Goal: Information Seeking & Learning: Learn about a topic

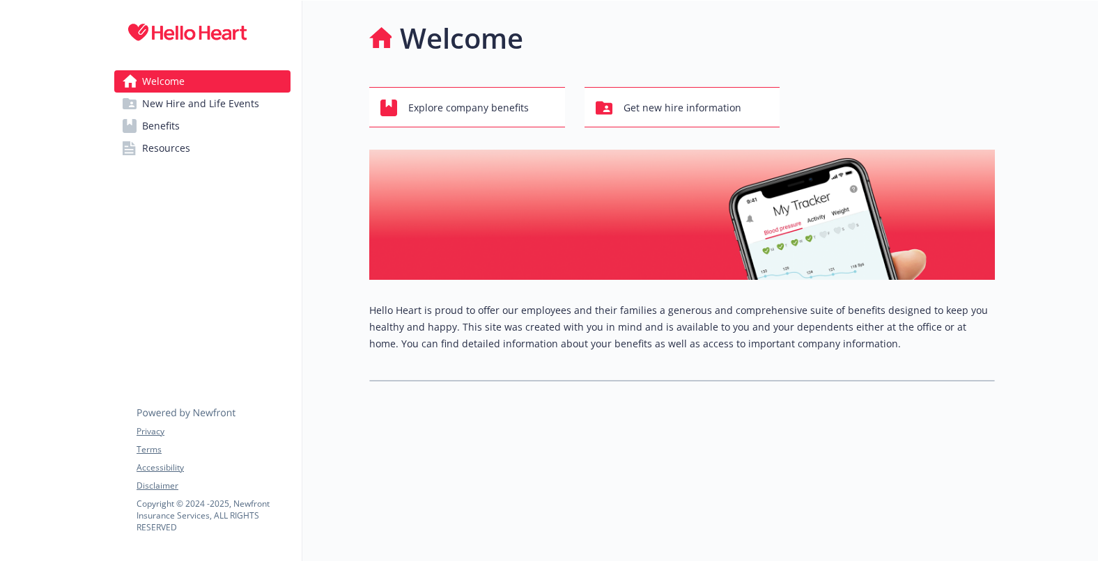
click at [185, 102] on span "New Hire and Life Events" at bounding box center [200, 104] width 117 height 22
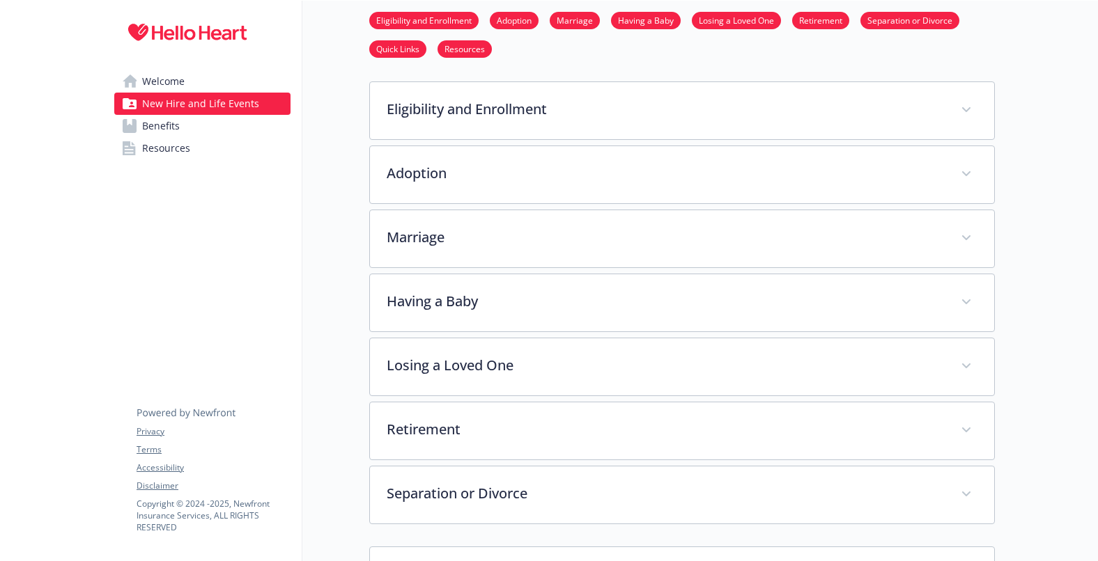
scroll to position [279, 0]
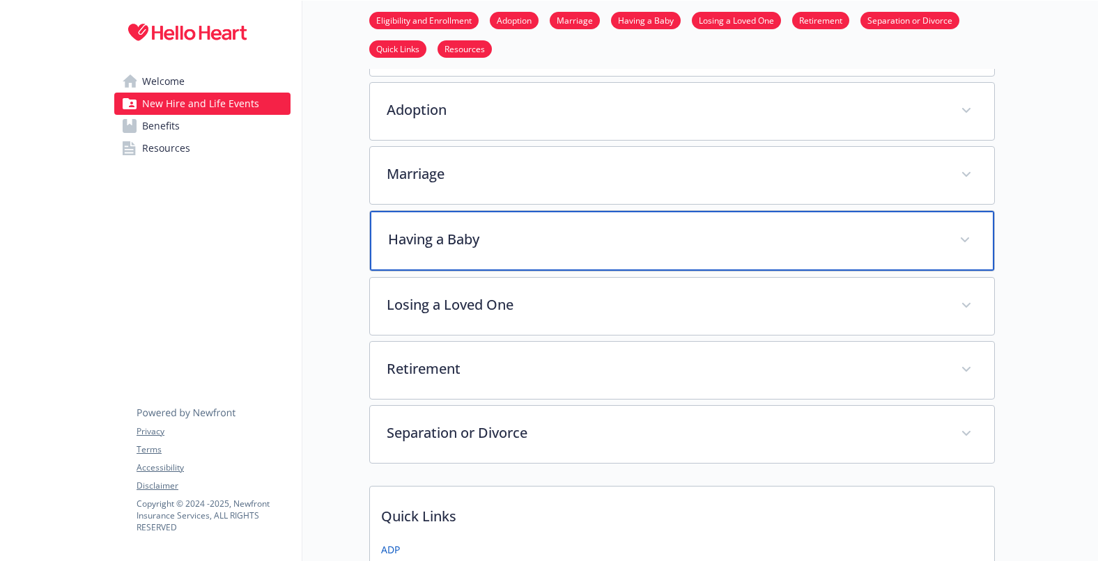
click at [568, 249] on div "Having a Baby" at bounding box center [682, 241] width 624 height 60
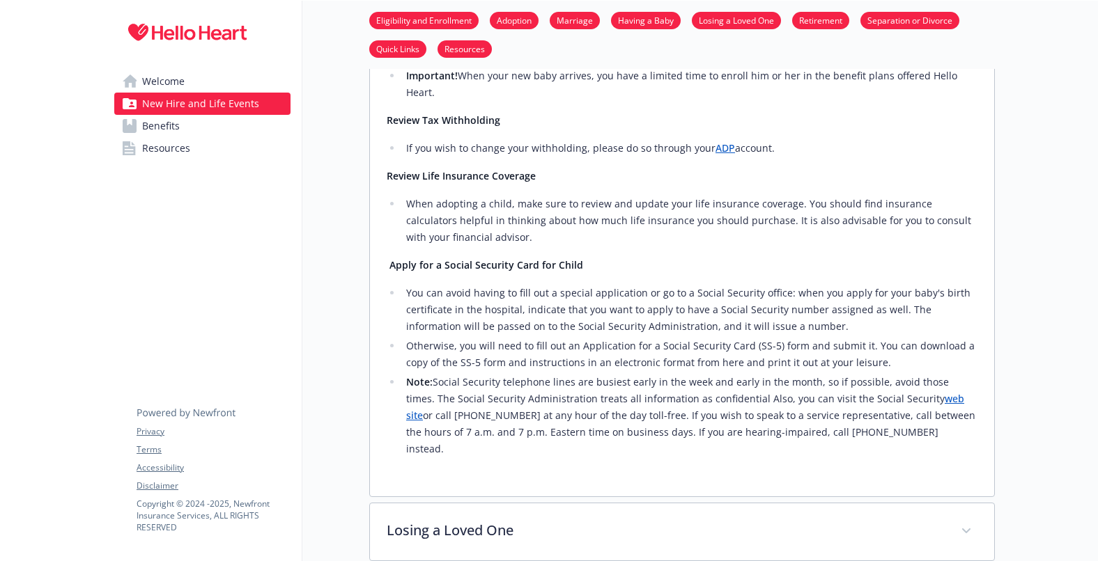
click at [178, 79] on span "Welcome" at bounding box center [163, 81] width 42 height 22
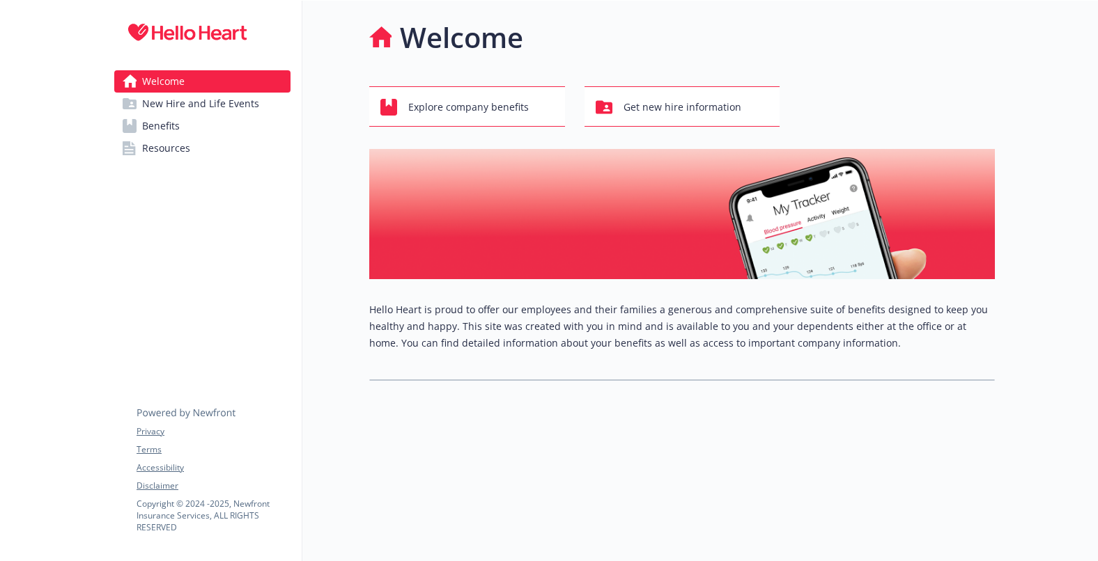
click at [923, 86] on div "Explore company benefits Get new hire information" at bounding box center [681, 106] width 625 height 40
